Goal: Complete application form

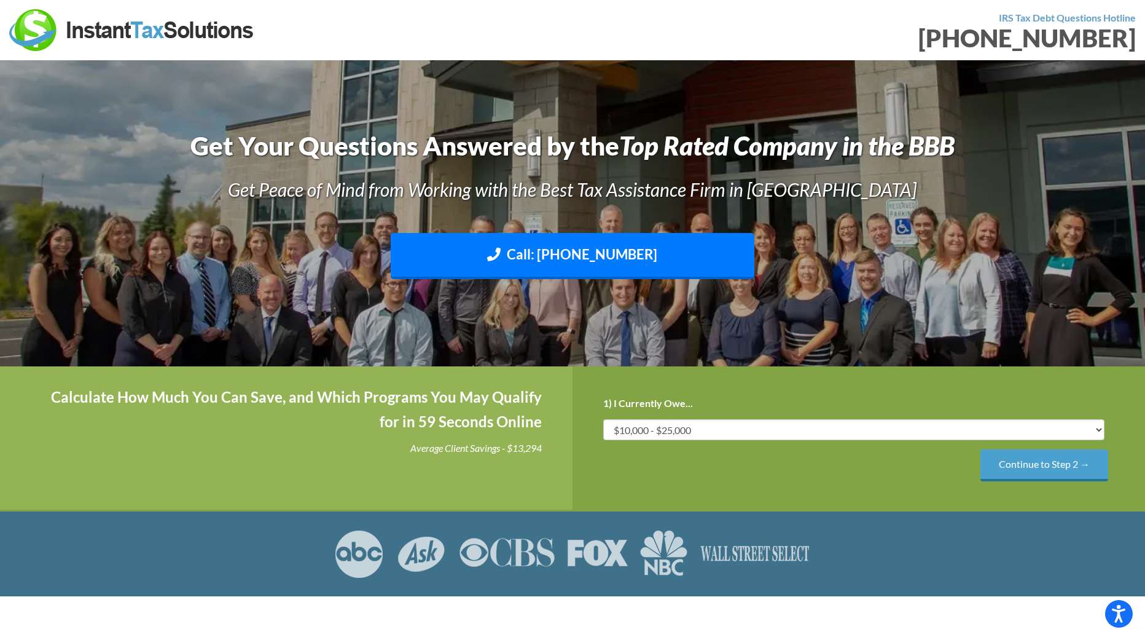
drag, startPoint x: 841, startPoint y: 414, endPoint x: 842, endPoint y: 422, distance: 8.0
click at [842, 422] on li "1) I Currently Owe... Less than $10,000 $10,000 - $25,000 $25,000 - $50,000 $50…" at bounding box center [858, 417] width 511 height 46
click at [842, 422] on select "Less than $10,000 $10,000 - $25,000 $25,000 - $50,000 $50,000 - $75,000 $75,000+" at bounding box center [853, 429] width 501 height 21
select select "25-50"
click at [603, 419] on select "Less than $10,000 $10,000 - $25,000 $25,000 - $50,000 $50,000 - $75,000 $75,000+" at bounding box center [853, 429] width 501 height 21
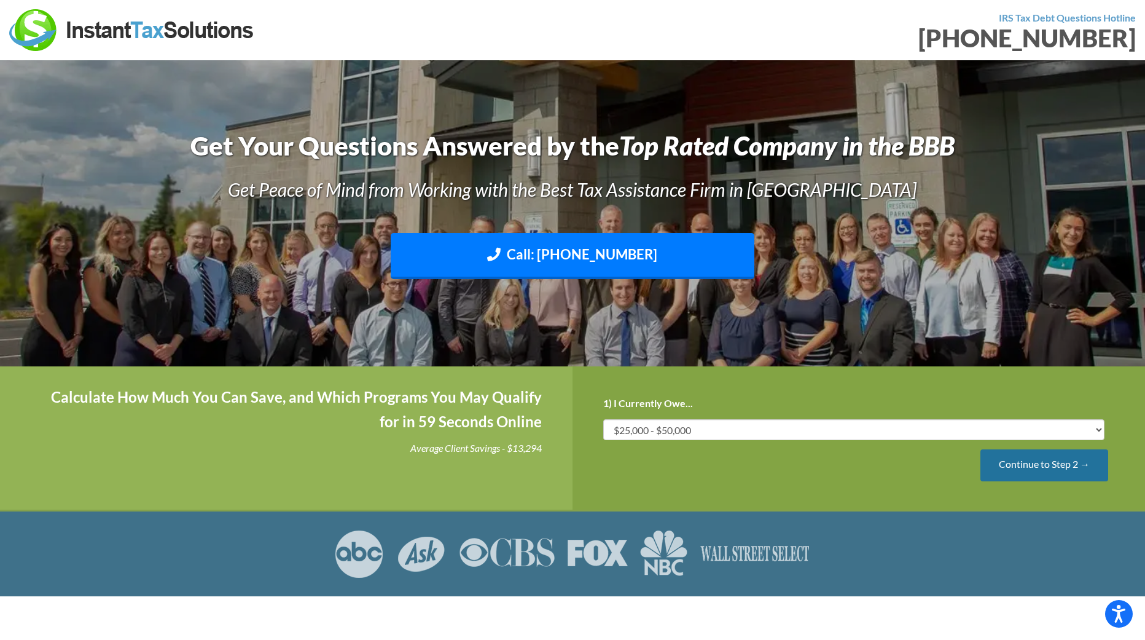
click at [1040, 472] on input "Continue to Step 2 →" at bounding box center [1044, 464] width 128 height 31
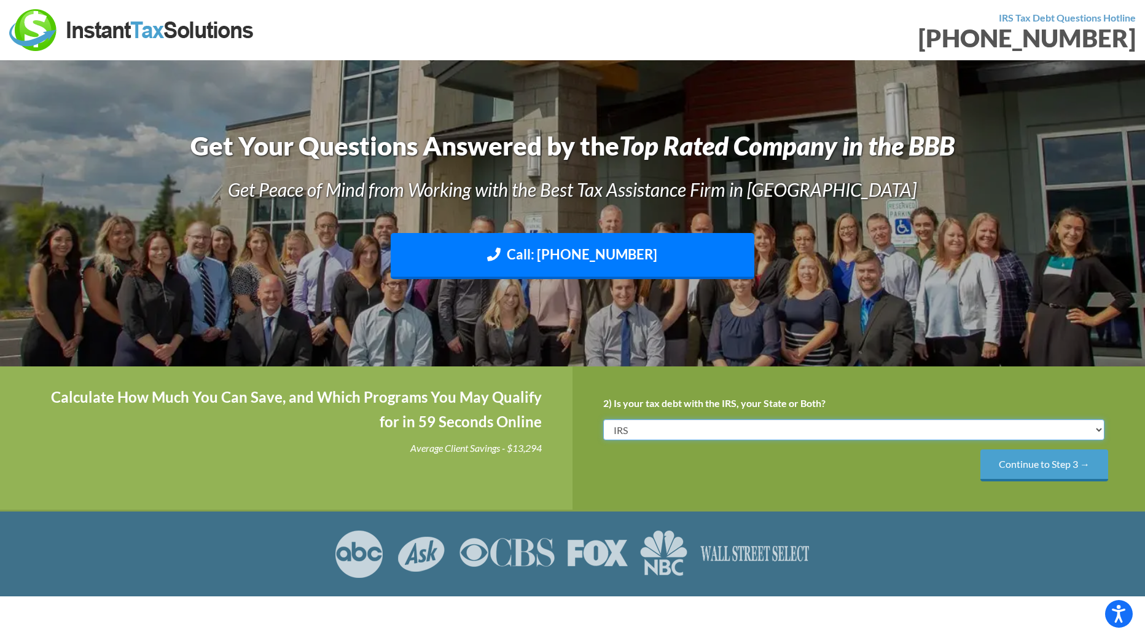
click at [921, 426] on select "IRS State Both IRS and State" at bounding box center [853, 429] width 501 height 21
select select "Both IRS and State"
click at [603, 419] on select "IRS State Both IRS and State" at bounding box center [853, 429] width 501 height 21
click at [1023, 464] on input "Continue to Step 3 →" at bounding box center [1044, 464] width 128 height 31
